Goal: Transaction & Acquisition: Purchase product/service

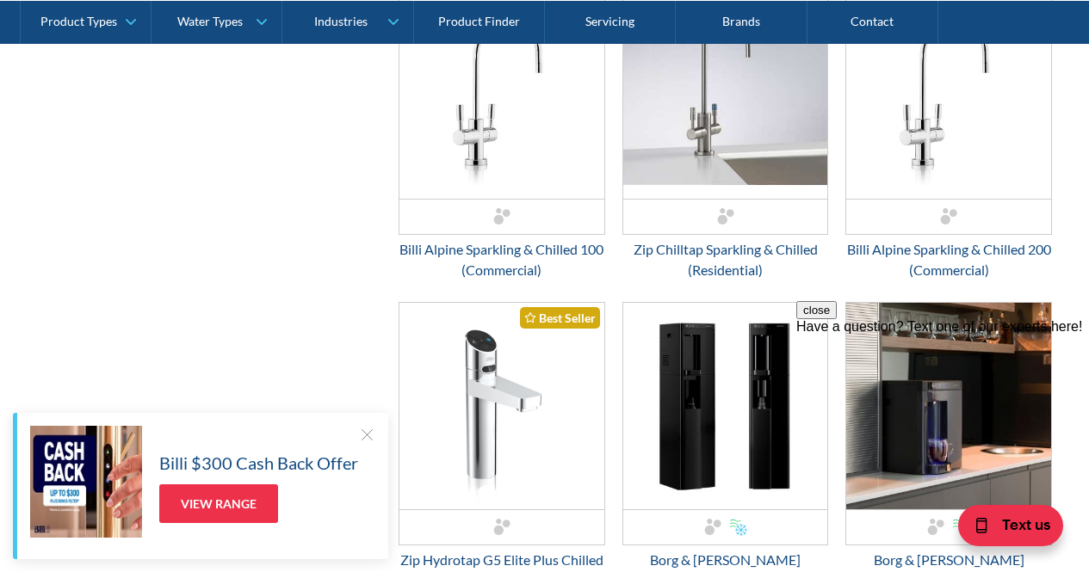
scroll to position [775, 0]
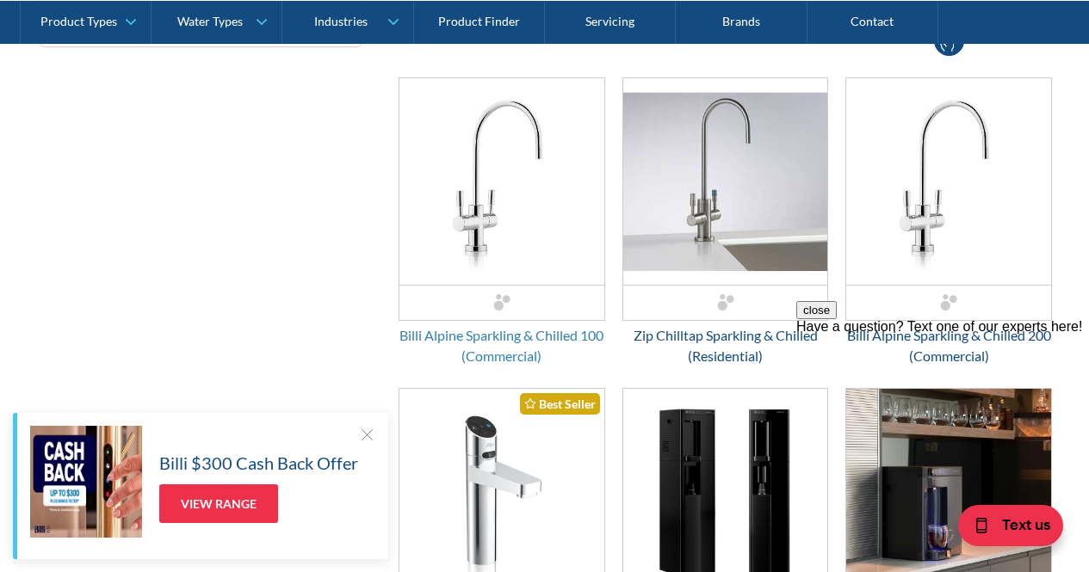
click at [460, 351] on div "Billi Alpine Sparkling & Chilled 100 (Commercial)" at bounding box center [502, 345] width 207 height 41
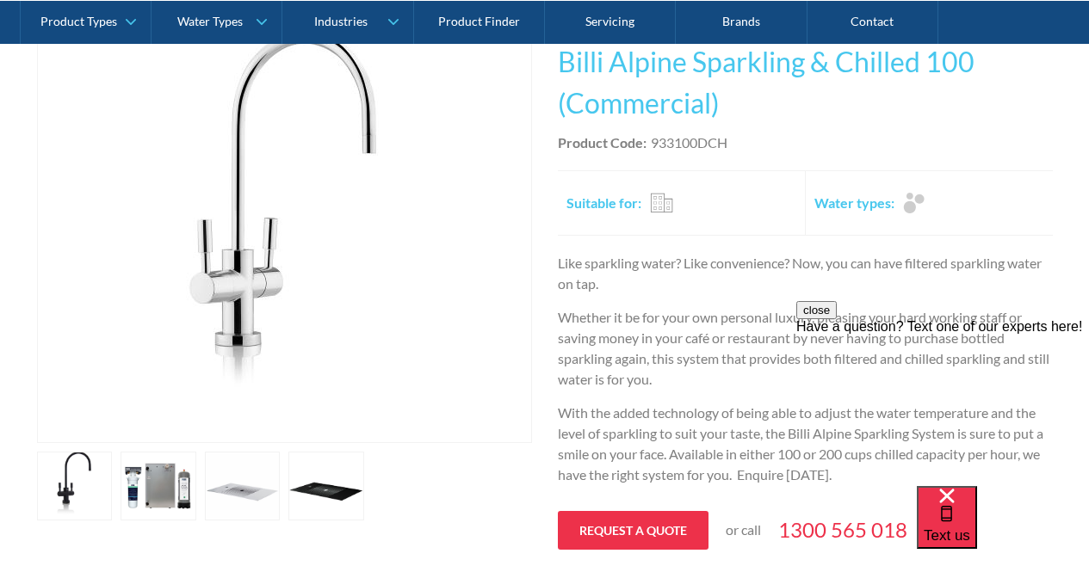
scroll to position [430, 0]
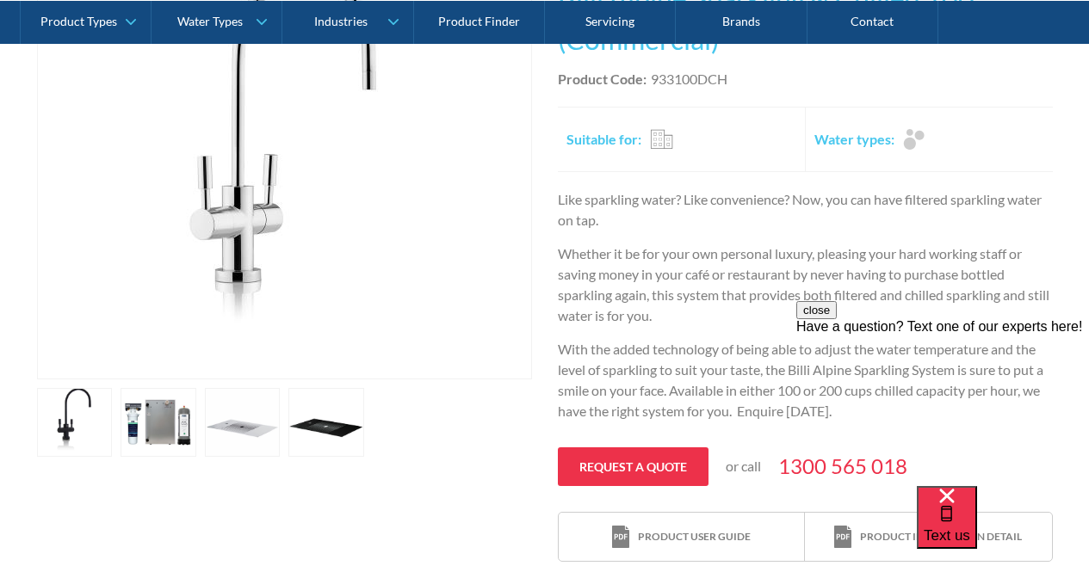
click at [155, 429] on link "open lightbox" at bounding box center [159, 422] width 76 height 69
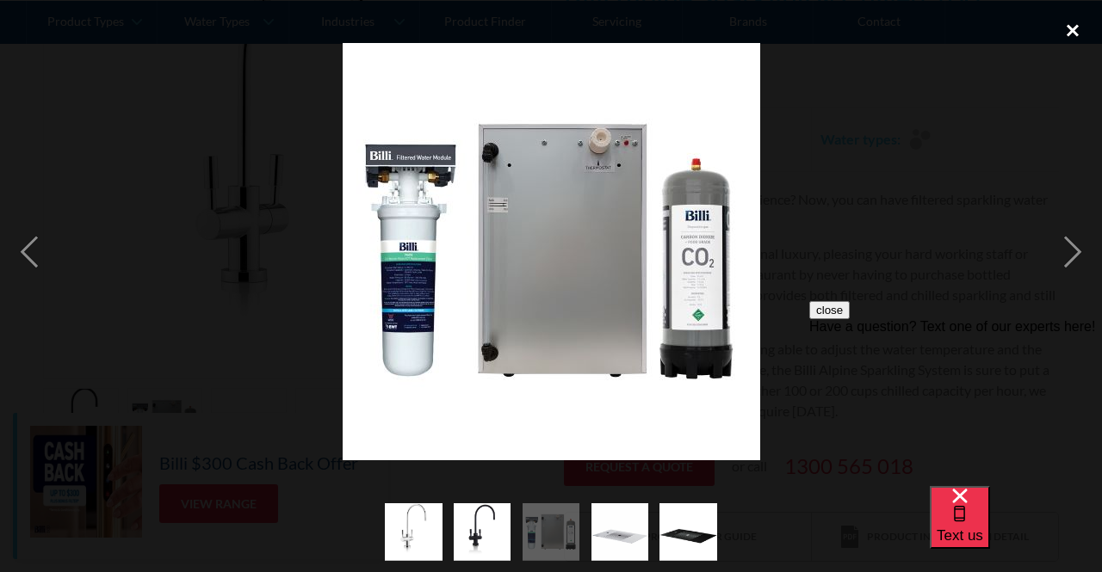
click at [1076, 28] on div "close lightbox" at bounding box center [1072, 30] width 59 height 38
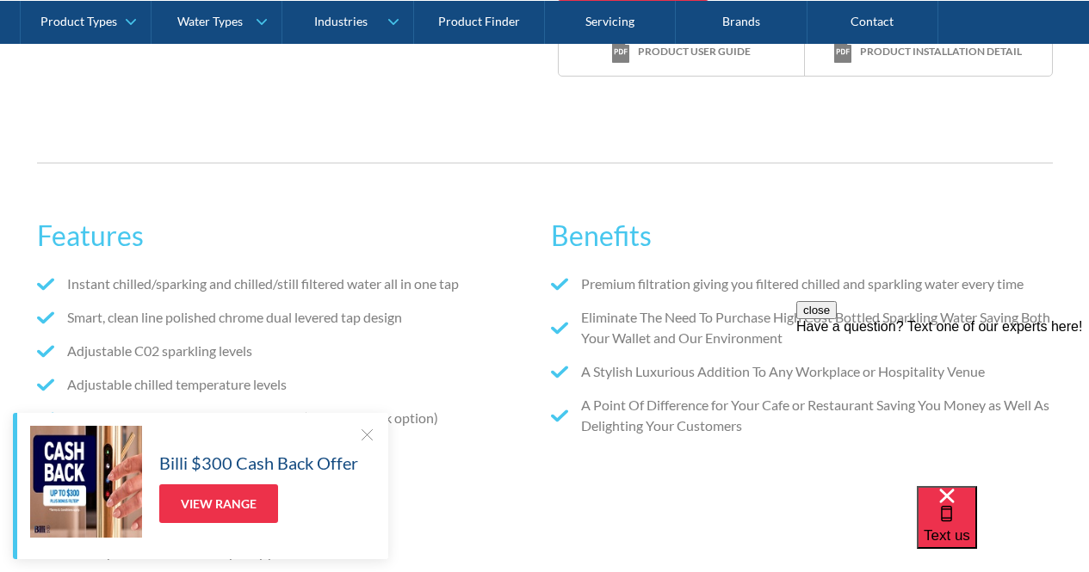
scroll to position [1033, 0]
